Goal: Information Seeking & Learning: Learn about a topic

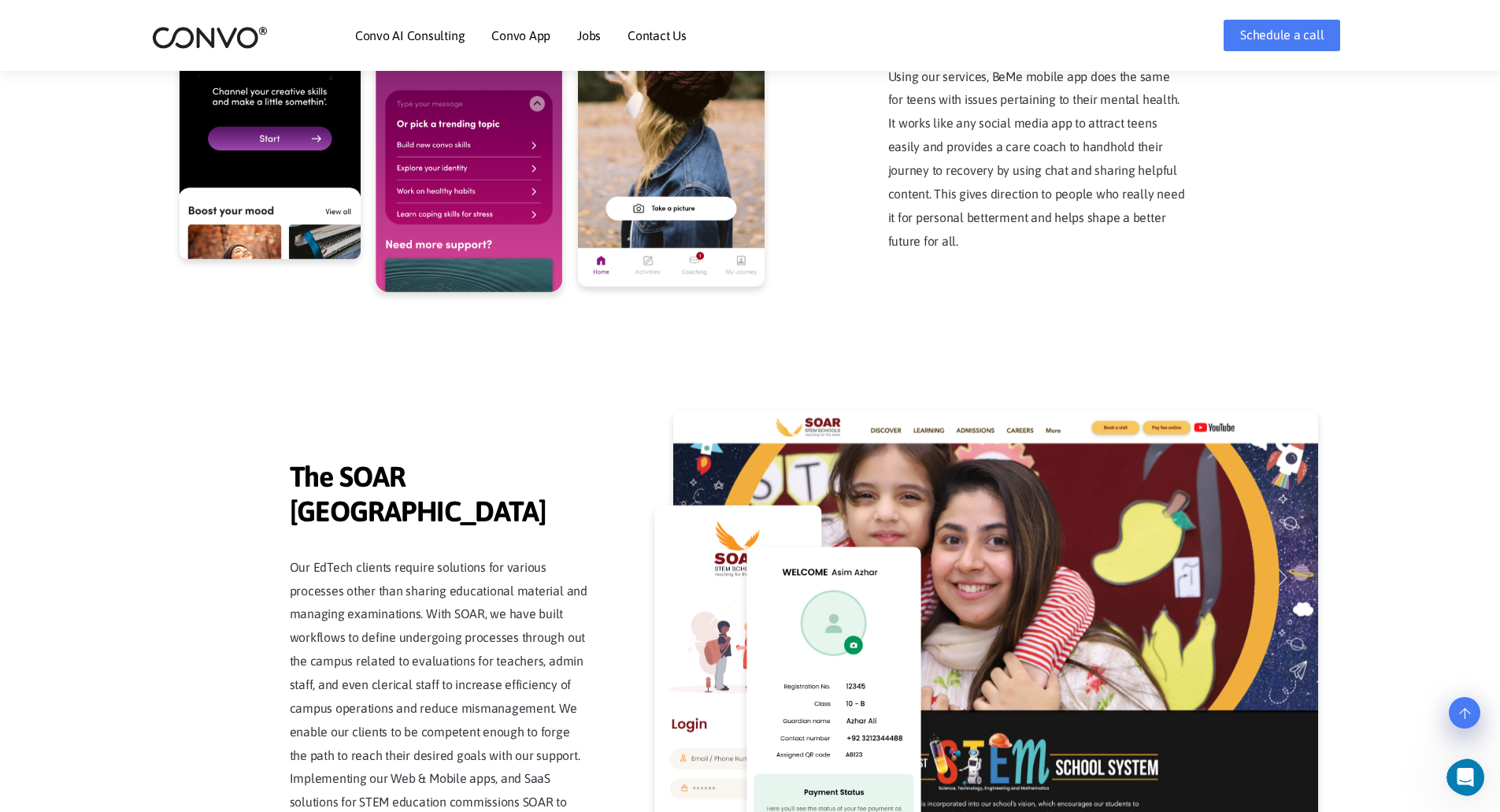
scroll to position [3453, 0]
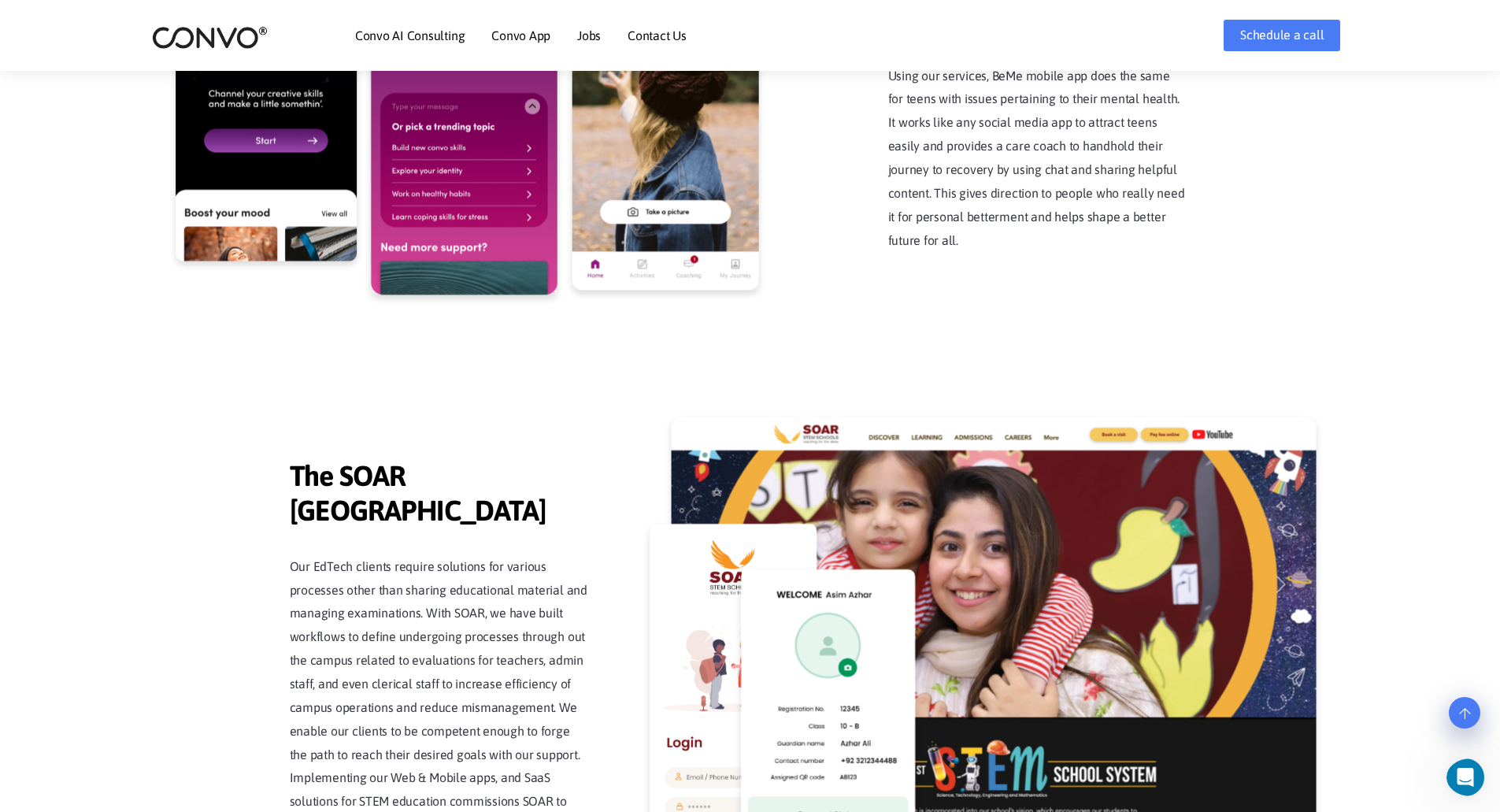
click at [592, 39] on link "Jobs" at bounding box center [589, 35] width 24 height 13
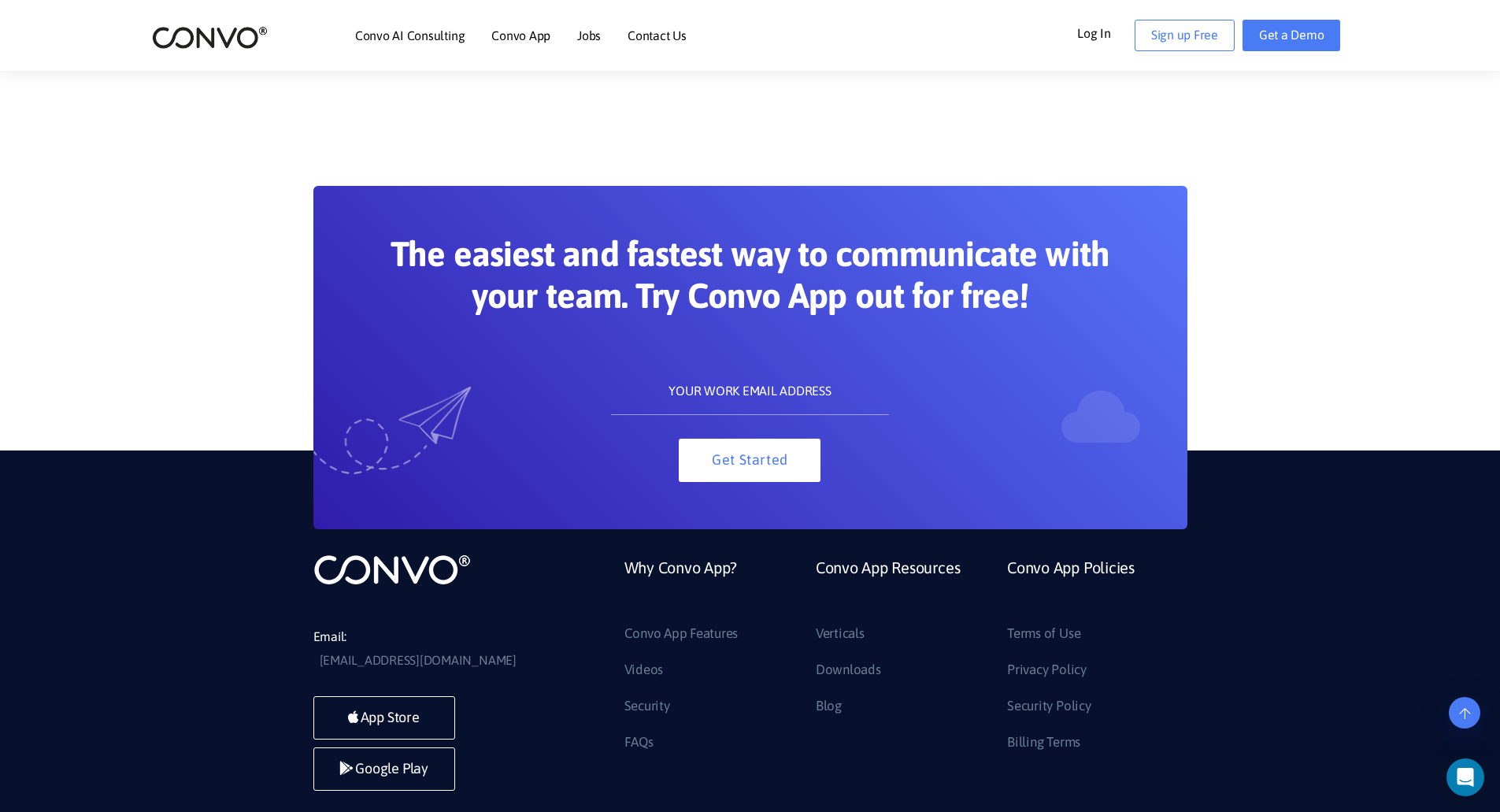
scroll to position [1567, 0]
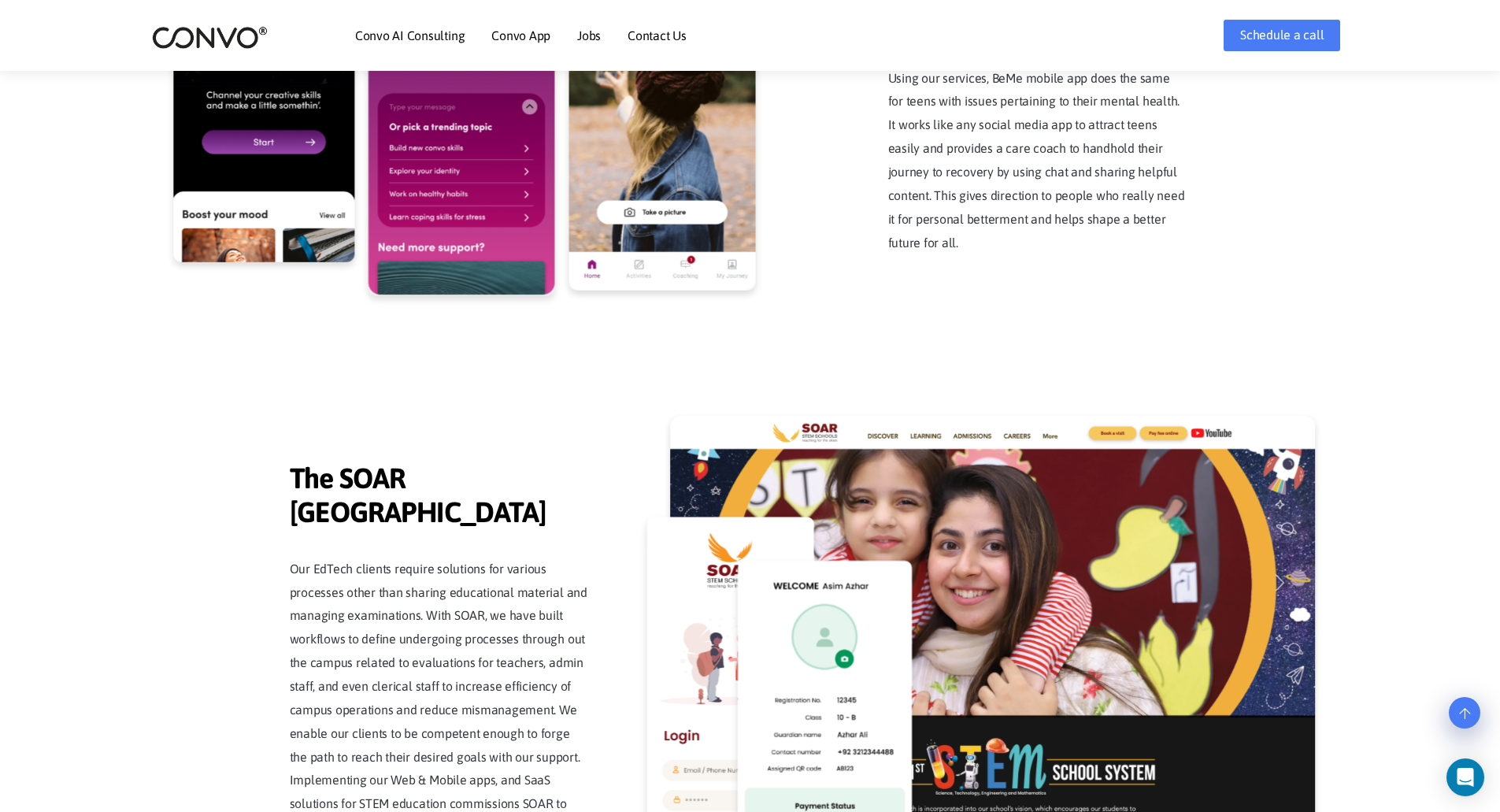
scroll to position [3453, 0]
